Goal: Entertainment & Leisure: Browse casually

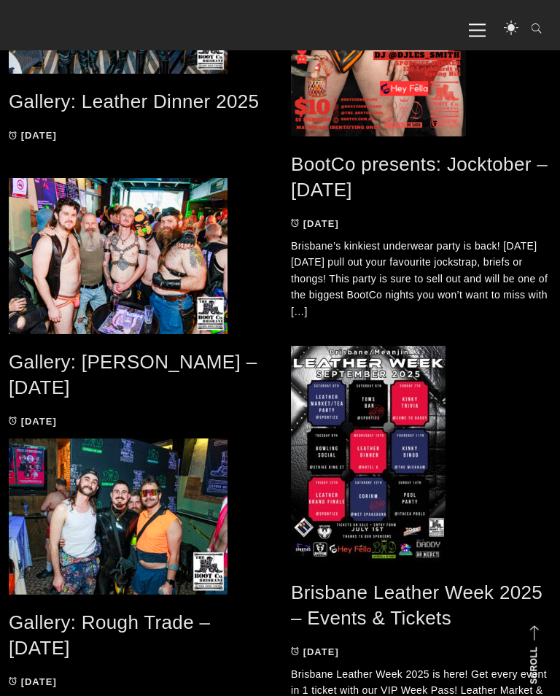
scroll to position [911, 0]
click at [134, 368] on link "Gallery: [PERSON_NAME] – [DATE]" at bounding box center [133, 374] width 248 height 47
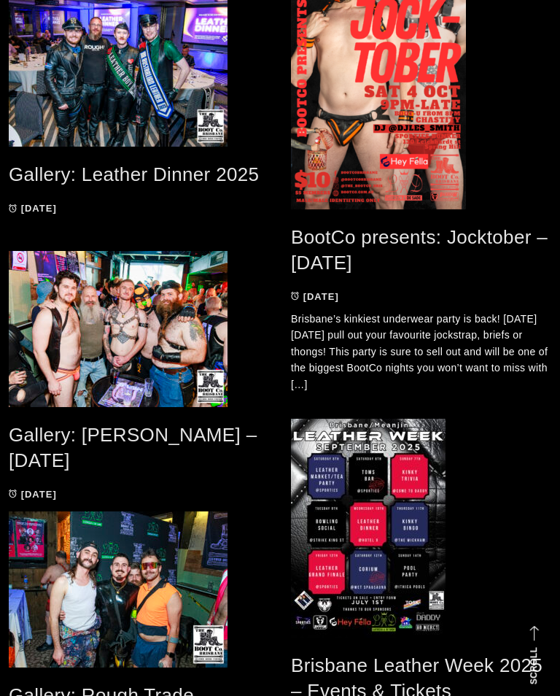
scroll to position [934, 0]
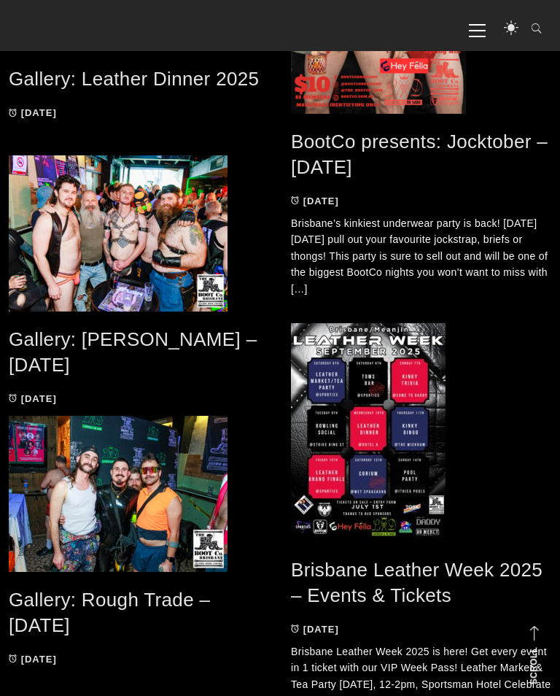
click at [104, 335] on link "Gallery: [PERSON_NAME] – [DATE]" at bounding box center [133, 351] width 248 height 47
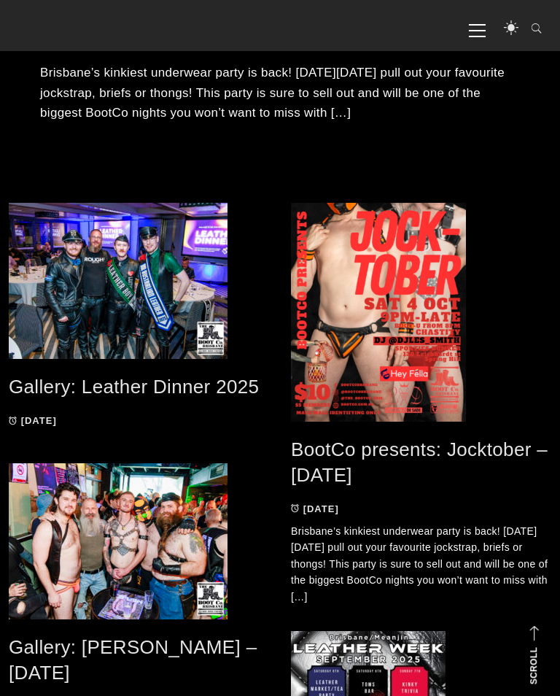
scroll to position [534, 0]
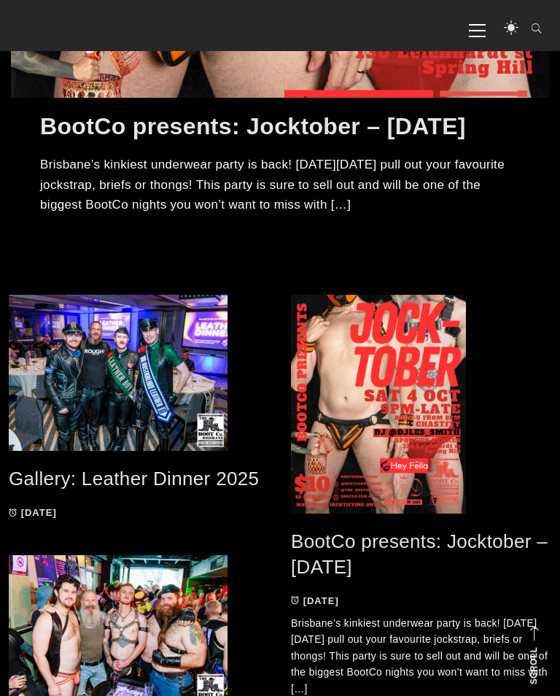
click at [109, 488] on link "Gallery: Leather Dinner 2025" at bounding box center [134, 479] width 250 height 22
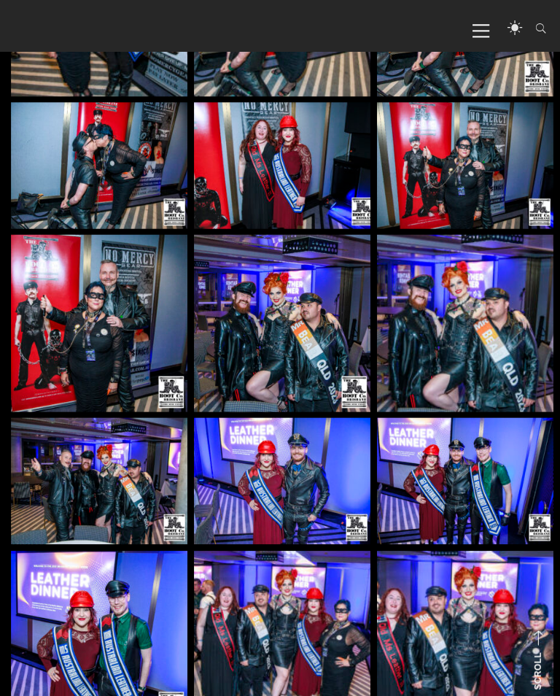
scroll to position [19276, 0]
